Goal: Obtain resource: Obtain resource

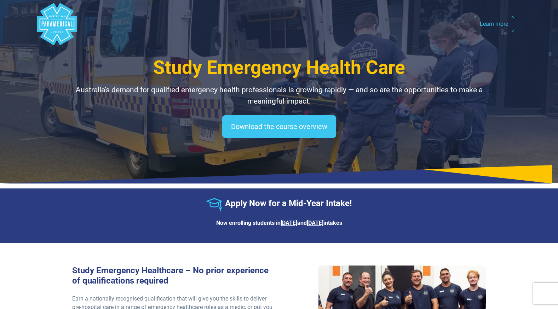
select select "**********"
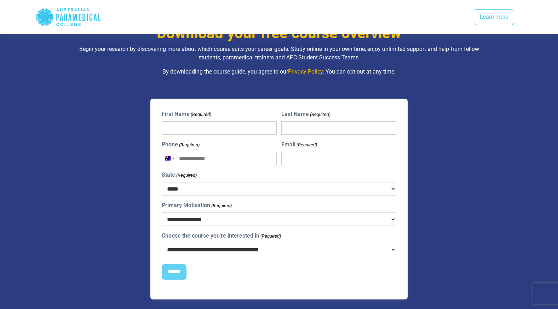
scroll to position [676, 0]
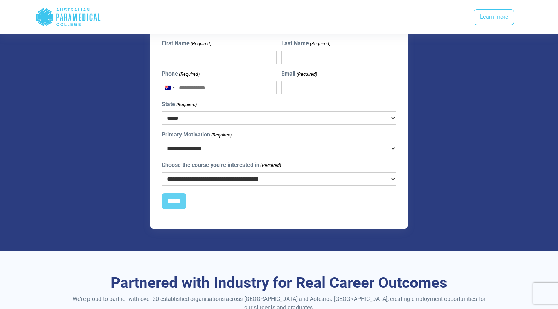
click at [295, 233] on div "Download your free course overview Begin your research by discovering more abou…" at bounding box center [278, 91] width 495 height 320
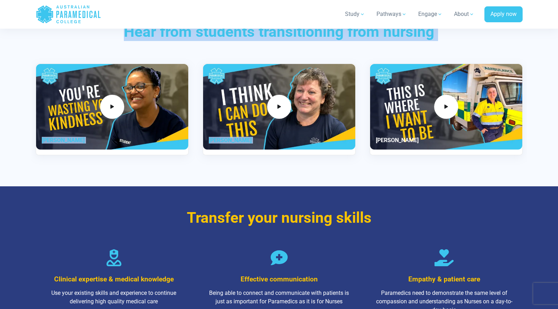
scroll to position [867, 0]
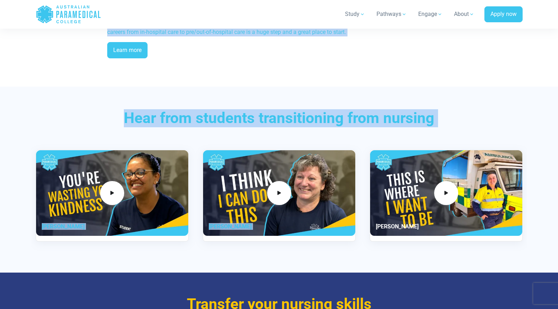
drag, startPoint x: 546, startPoint y: 174, endPoint x: 228, endPoint y: -20, distance: 372.9
click at [228, 0] on html "Home Blog Student Portal Contact us AU 1300 377 741 NZ 0800 005 689 .logo-block…" at bounding box center [279, 104] width 558 height 1987
